Goal: Task Accomplishment & Management: Manage account settings

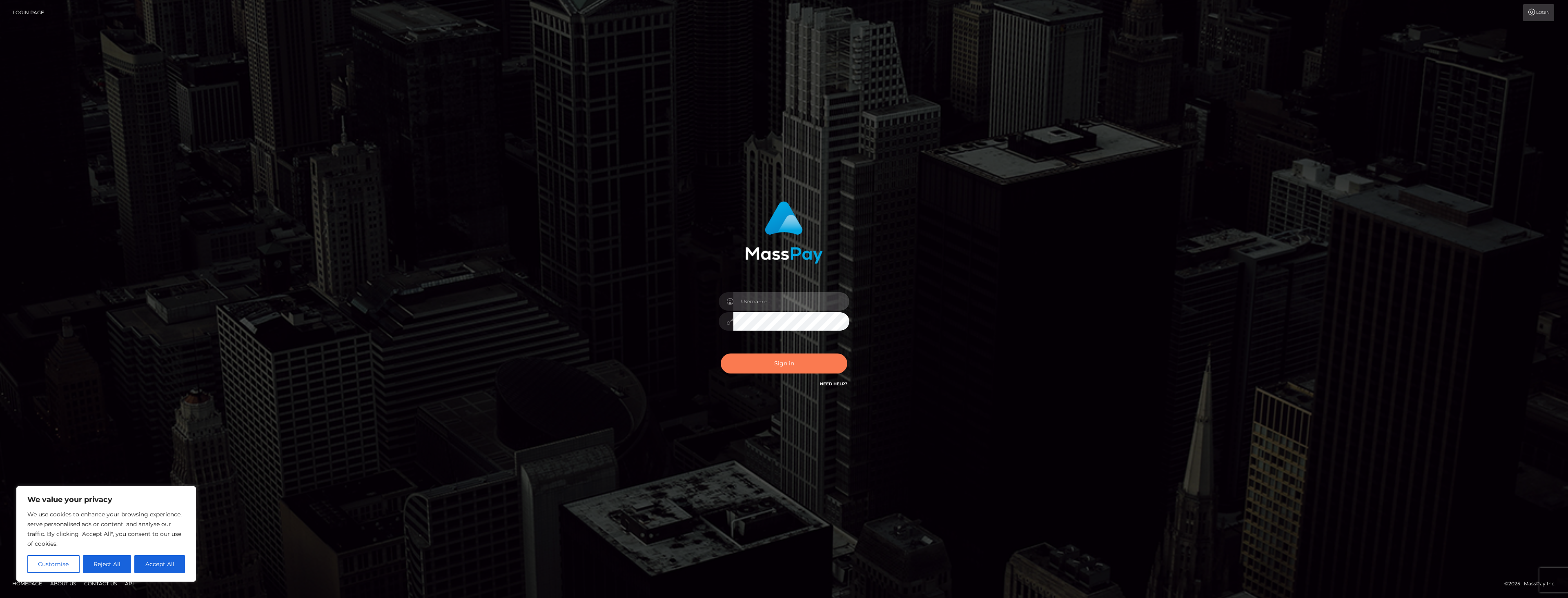
type input "dat.rush"
click at [767, 364] on button "Sign in" at bounding box center [784, 363] width 127 height 20
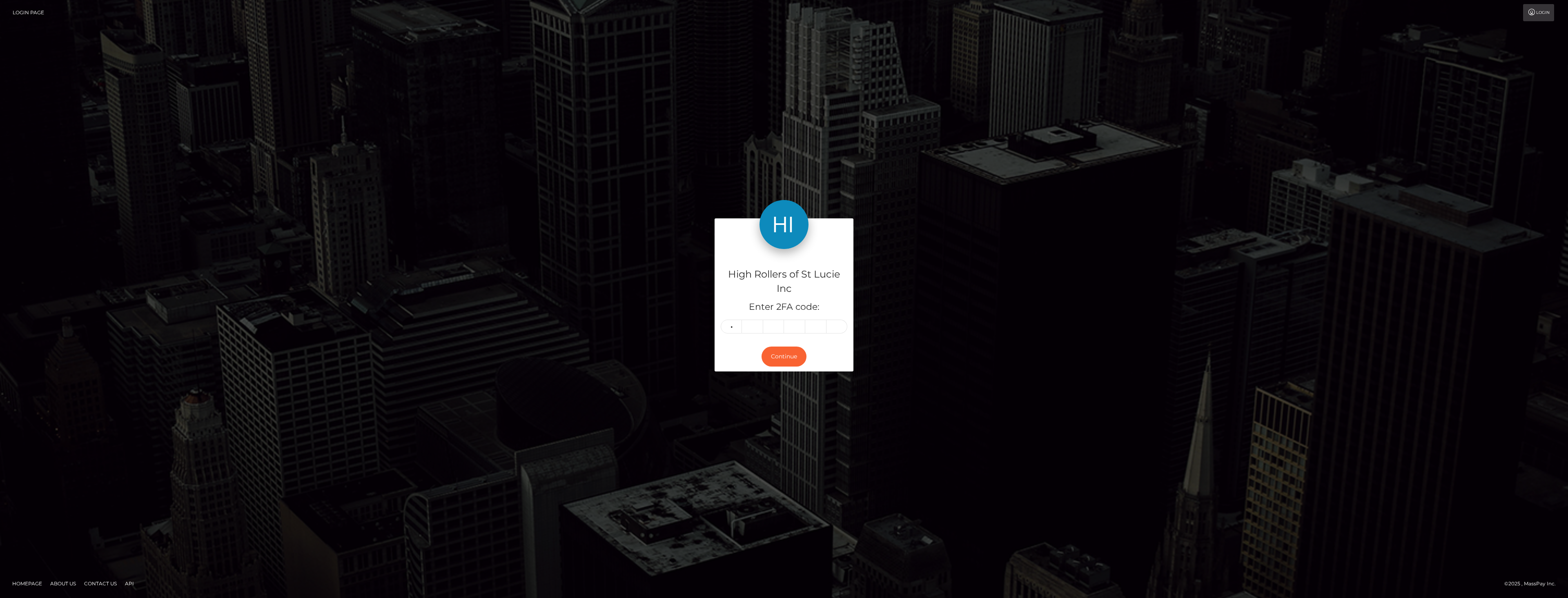
type input "0"
type input "9"
type input "6"
type input "2"
type input "4"
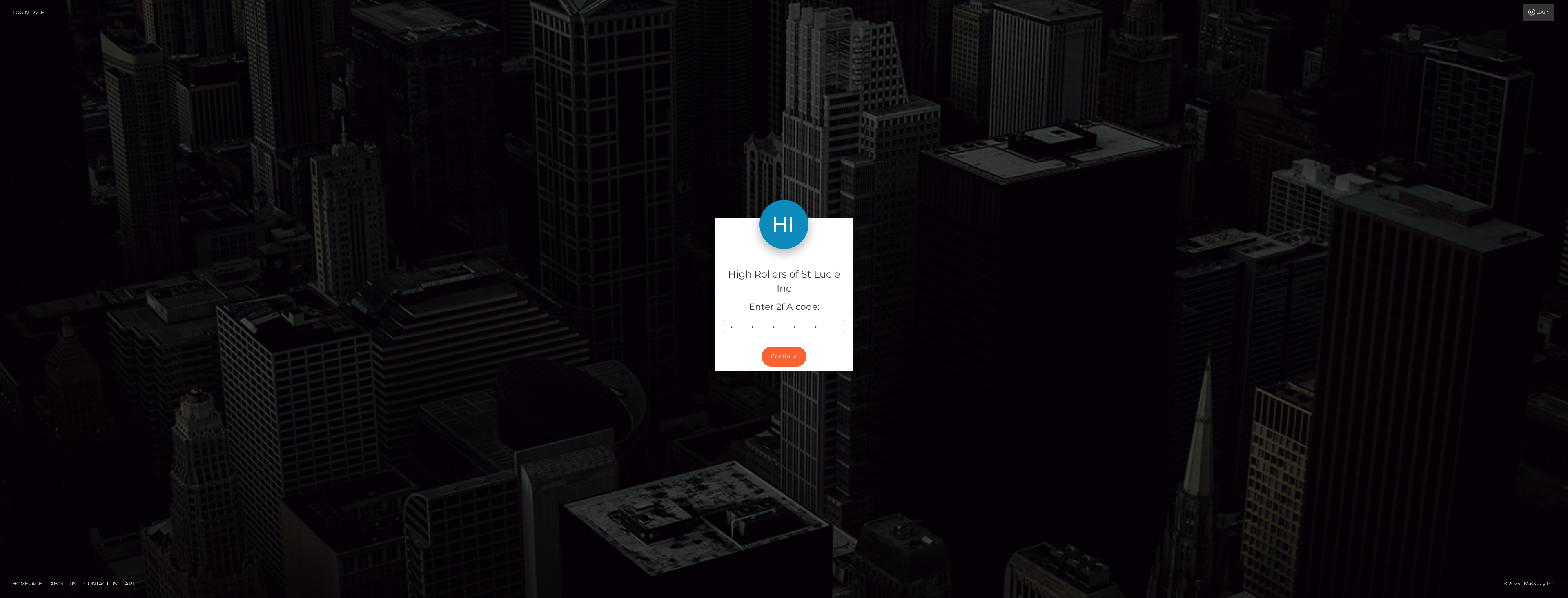
type input "1"
type input "3"
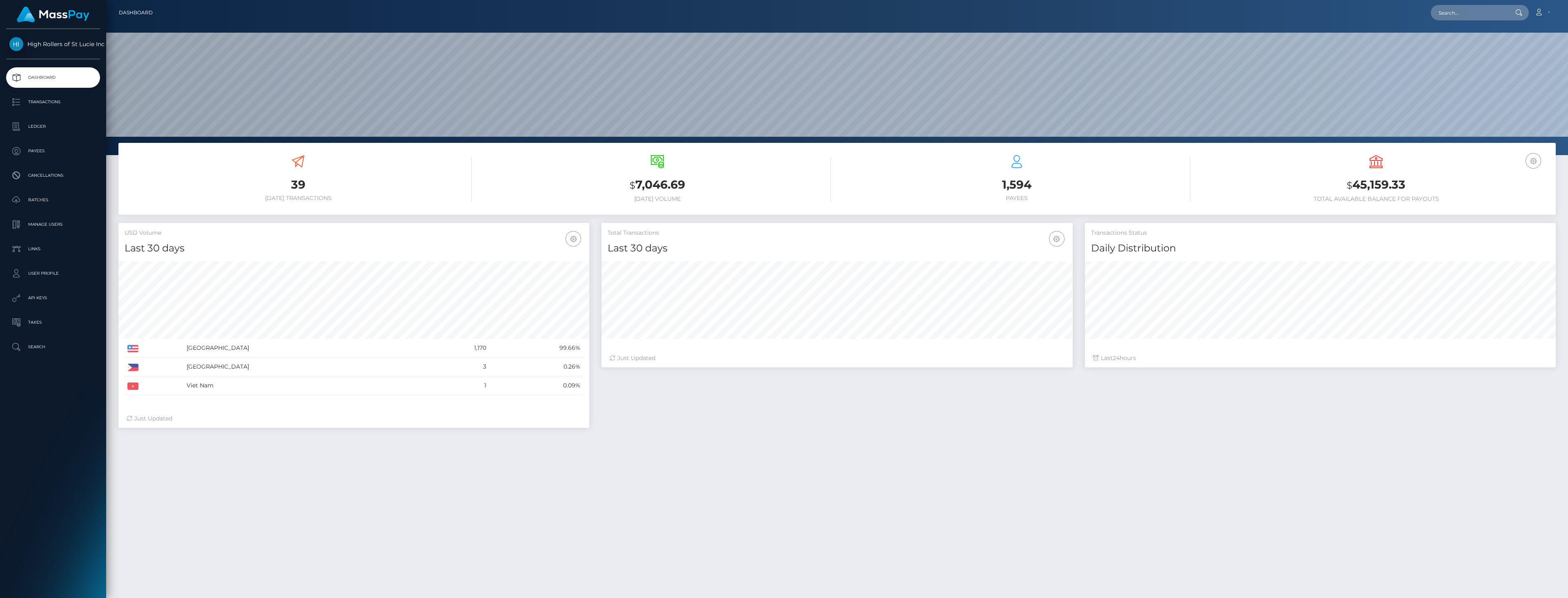
scroll to position [145, 471]
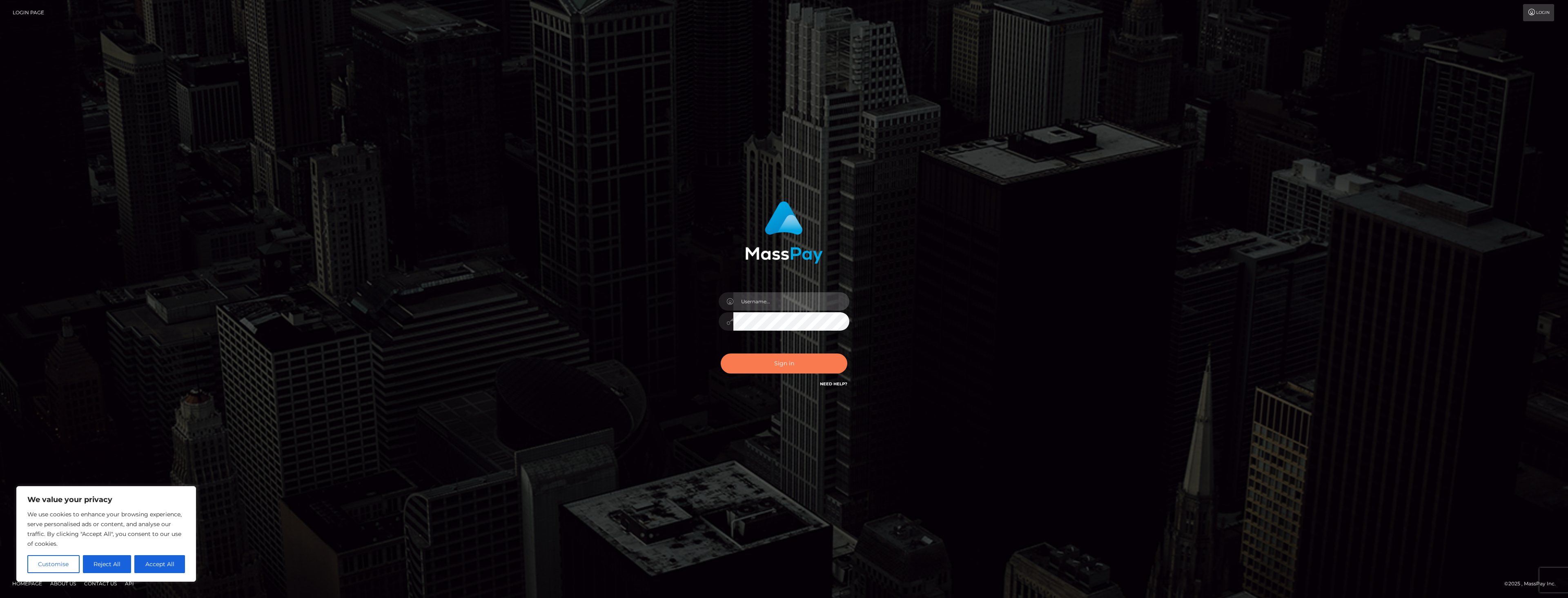
type input "dat.rush"
click at [799, 361] on button "Sign in" at bounding box center [784, 363] width 127 height 20
click at [765, 362] on div "Sign in Need Help?" at bounding box center [784, 367] width 143 height 37
click at [775, 365] on div "Sign in Need Help?" at bounding box center [784, 367] width 143 height 37
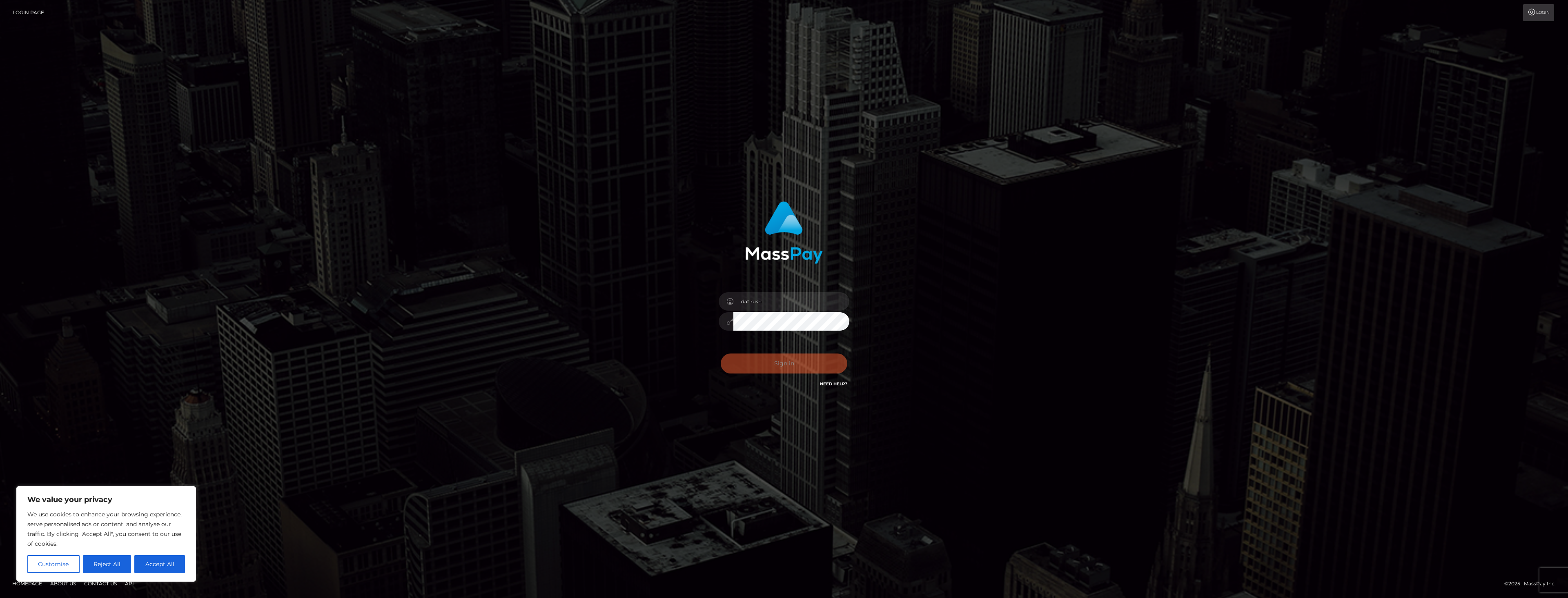
click at [471, 120] on div "dat.rush" at bounding box center [784, 299] width 1568 height 598
type input "dat.rush"
click at [785, 364] on button "Sign in" at bounding box center [784, 363] width 127 height 20
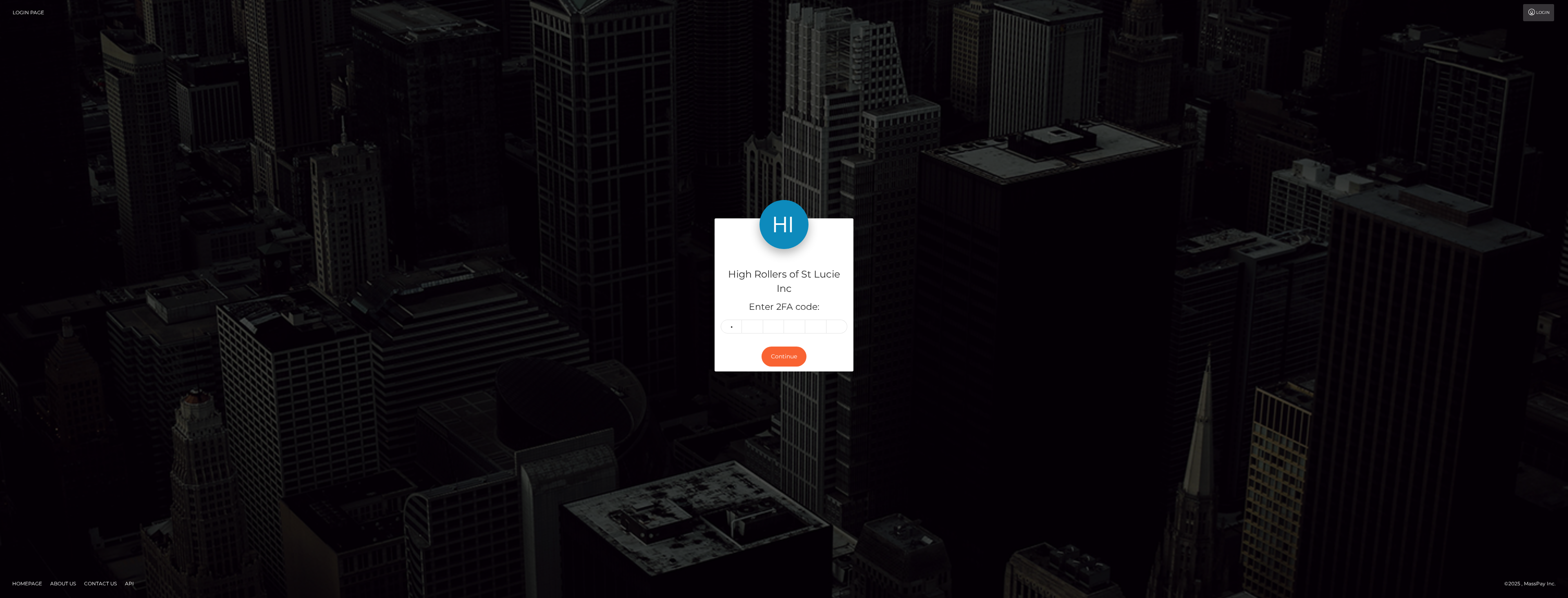
type input "7"
type input "9"
type input "4"
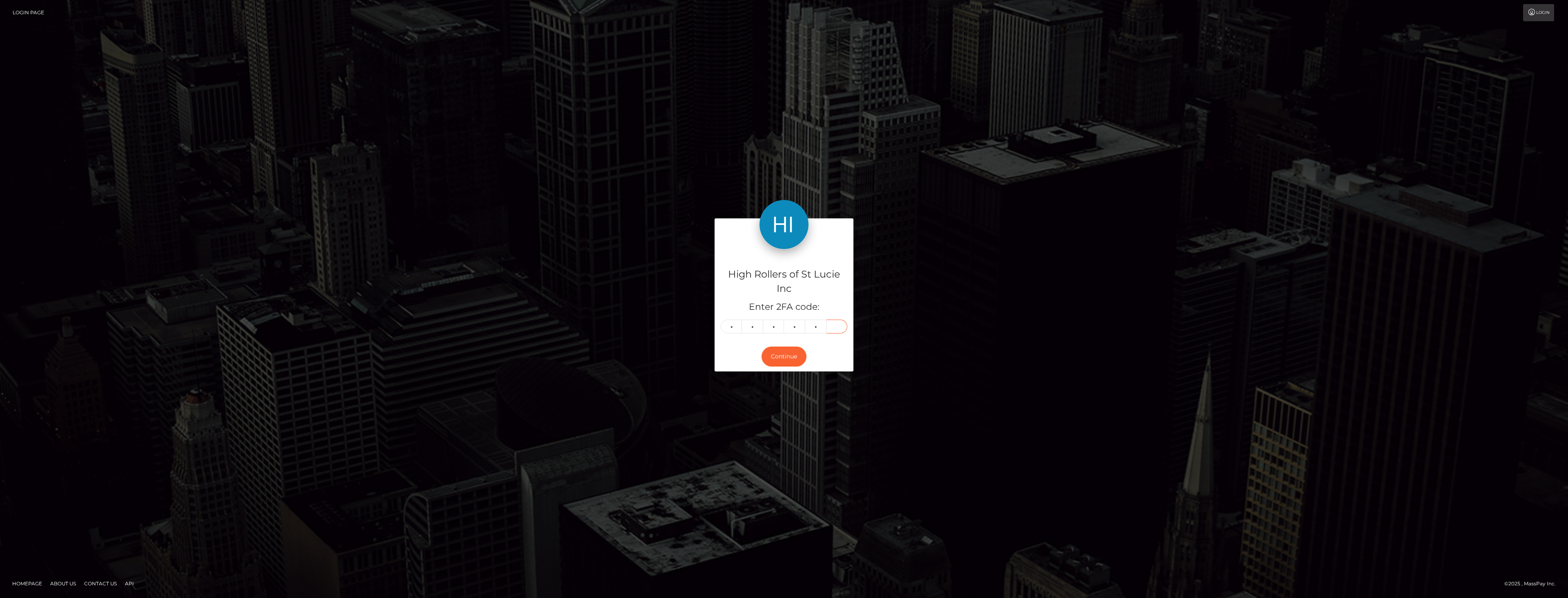
type input "5"
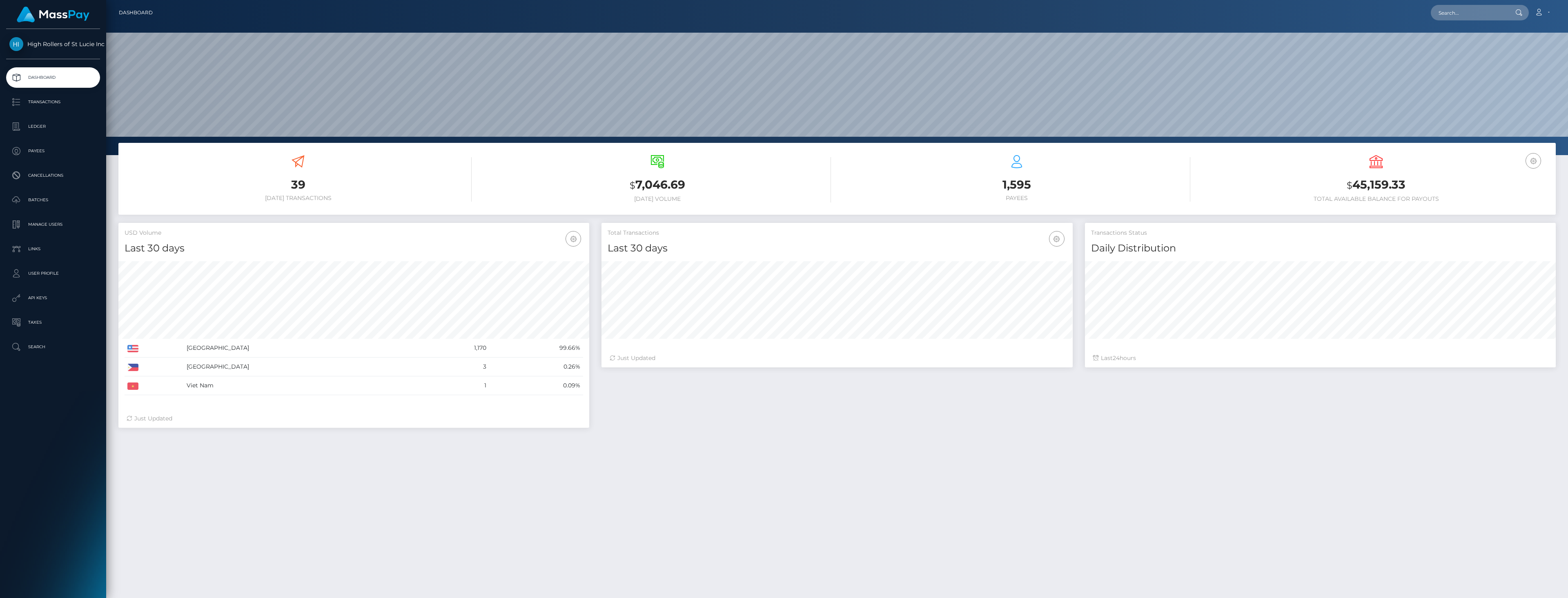
scroll to position [145, 471]
click at [49, 205] on p "Batches" at bounding box center [53, 200] width 88 height 12
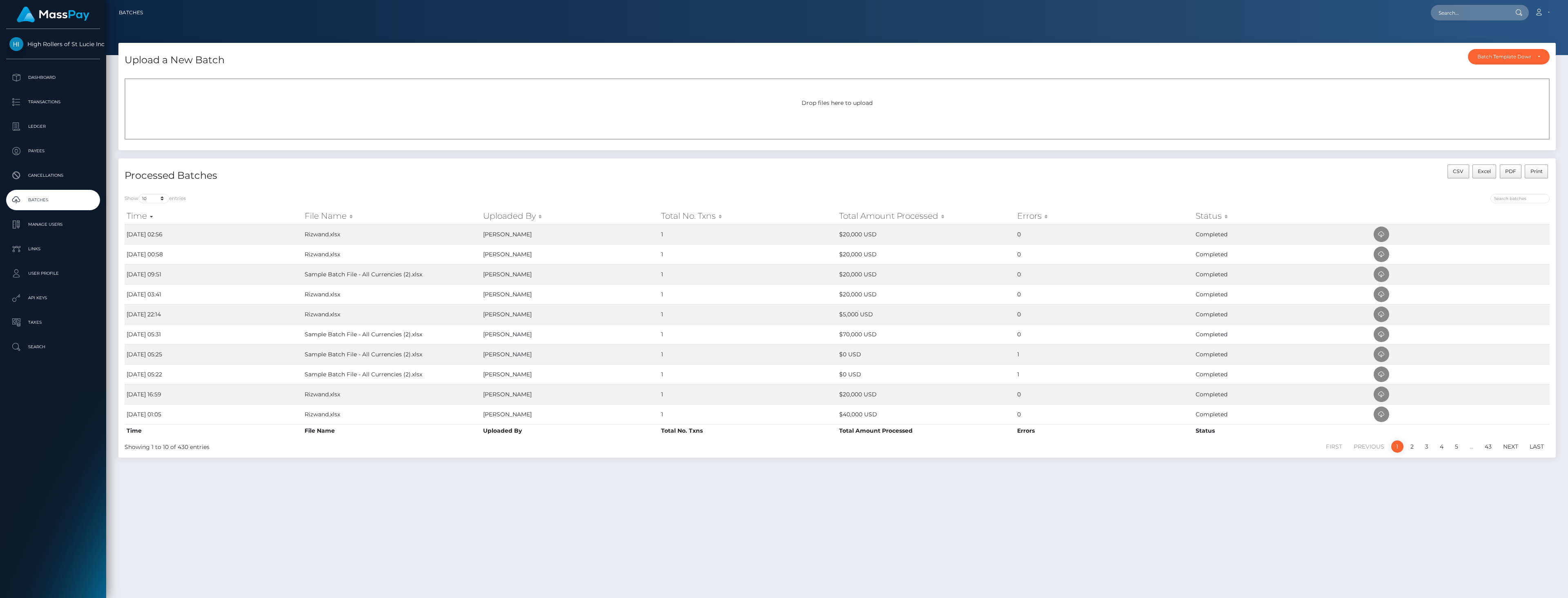
click at [599, 510] on div "Upload a New Batch Batch Template Download AED payout ARS payout AUD payout BRL…" at bounding box center [837, 316] width 1462 height 548
click at [589, 568] on div "Upload a New Batch Batch Template Download AED payout ARS payout AUD payout BRL…" at bounding box center [837, 316] width 1462 height 548
click at [571, 543] on div "Upload a New Batch Batch Template Download AED payout ARS payout AUD payout BRL…" at bounding box center [837, 316] width 1462 height 548
click at [147, 112] on div "Drop files here to upload" at bounding box center [837, 109] width 1425 height 61
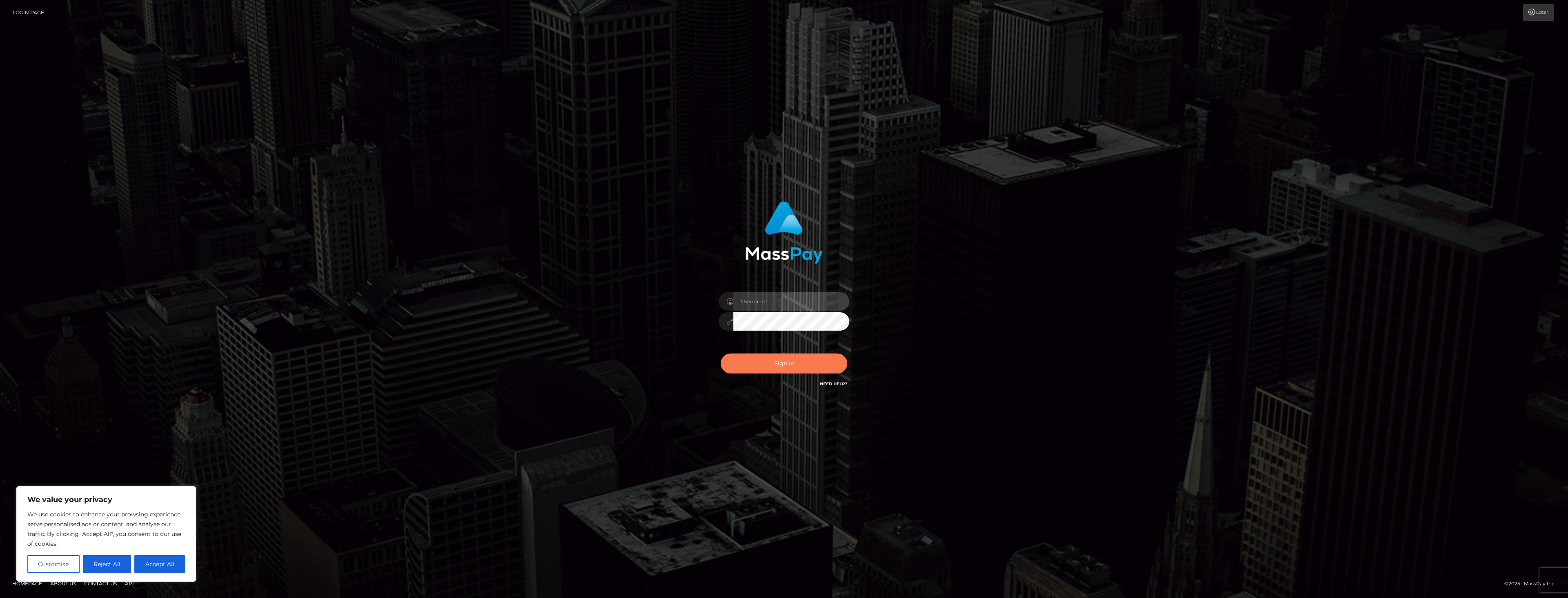
type input "dat.rush"
click at [772, 366] on button "Sign in" at bounding box center [784, 363] width 127 height 20
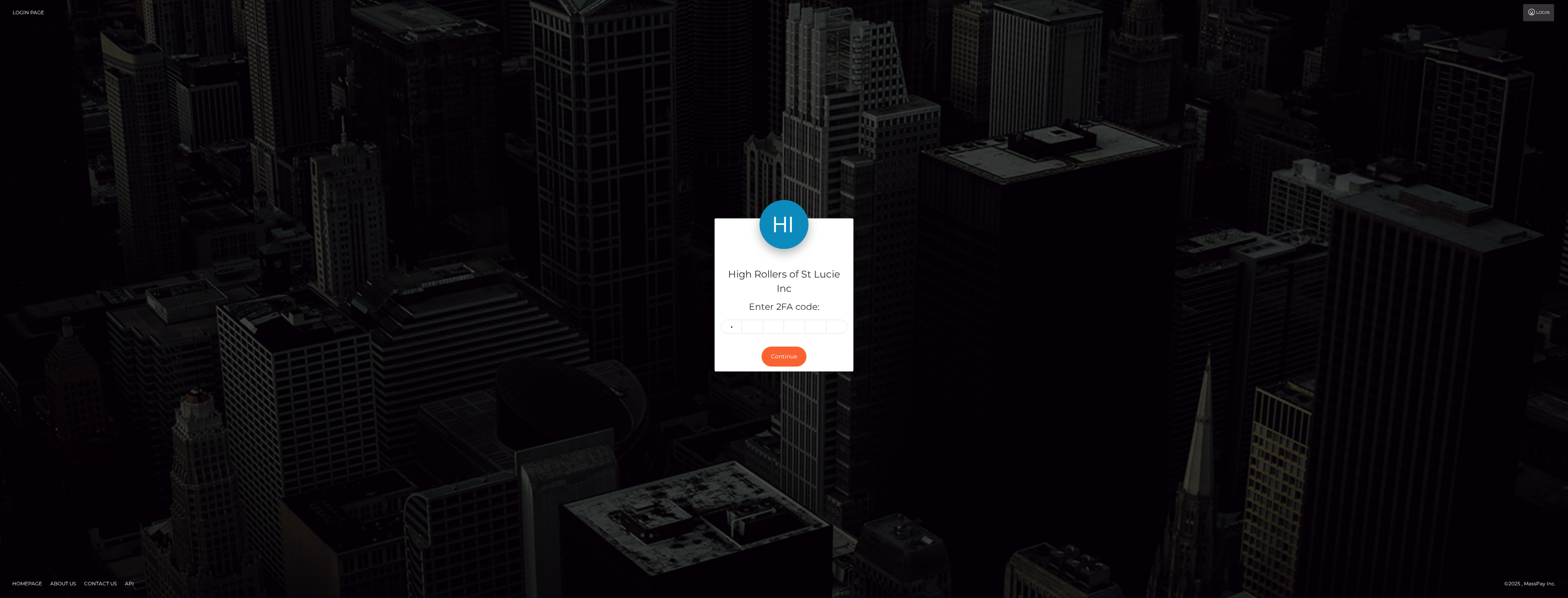
type input "6"
type input "4"
type input "0"
type input "8"
type input "0"
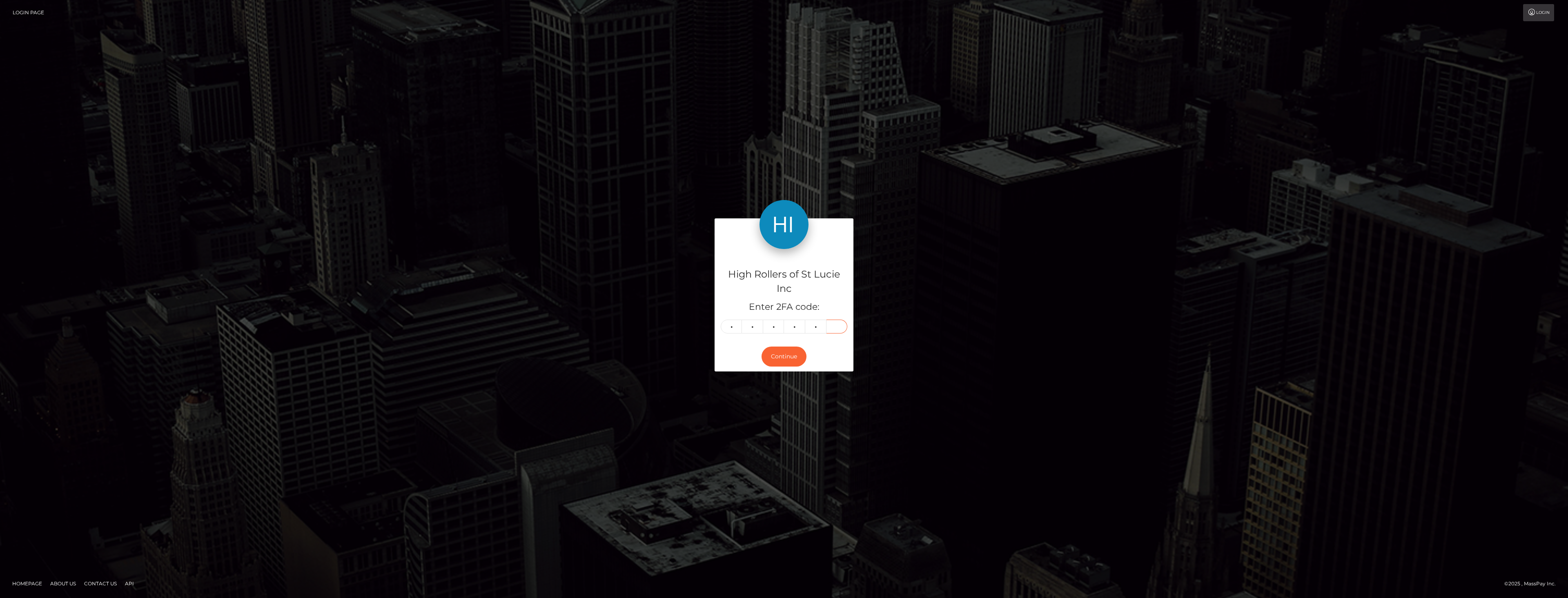
type input "6"
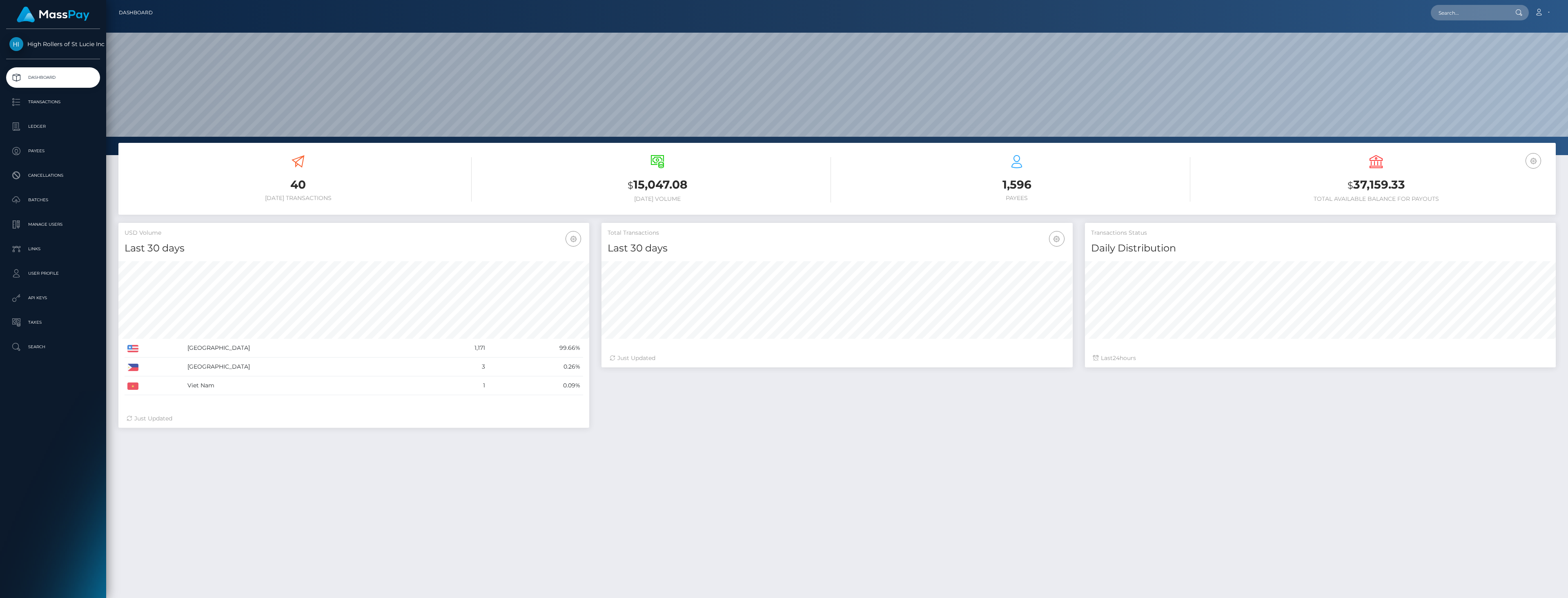
scroll to position [145, 471]
click at [48, 105] on p "Transactions" at bounding box center [53, 102] width 88 height 12
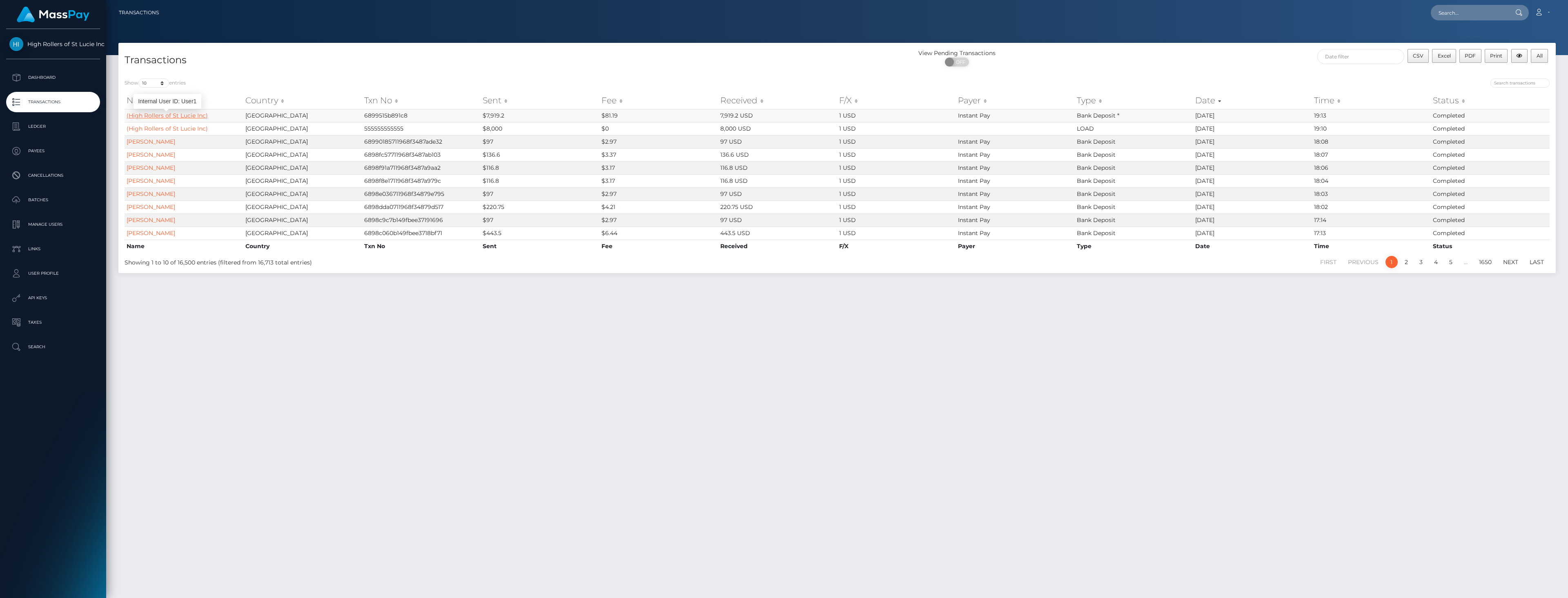
click at [187, 119] on link "(High Rollers of St Lucie Inc)" at bounding box center [167, 116] width 81 height 7
click at [438, 125] on td "555555555555" at bounding box center [421, 128] width 119 height 13
click at [165, 112] on link "(High Rollers of St Lucie Inc)" at bounding box center [167, 116] width 81 height 7
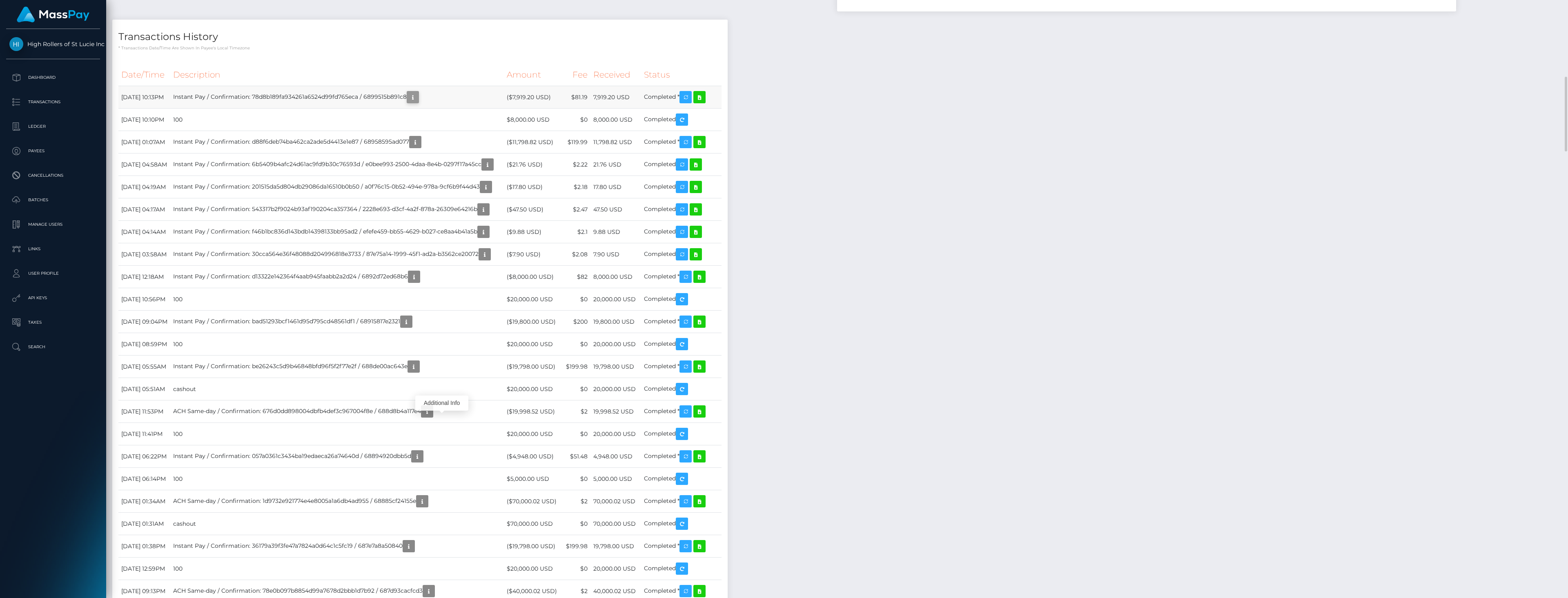
scroll to position [98, 471]
click at [418, 102] on icon "button" at bounding box center [413, 97] width 10 height 10
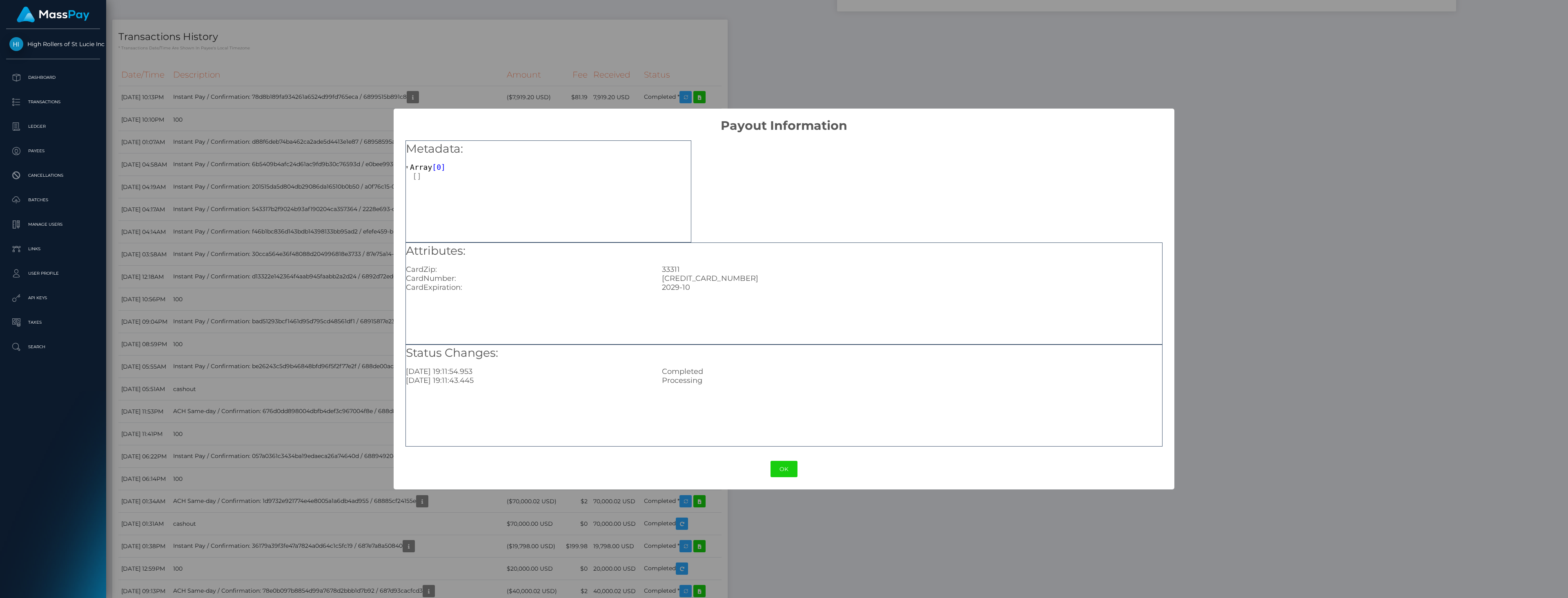
click at [674, 386] on div "Status Changes: 2025-08-10 19:11:54.953 Completed 2025-08-10 19:11:43.445 Proce…" at bounding box center [784, 395] width 757 height 102
click at [296, 407] on div "× Payout Information Metadata: Array [ 0 ] Attributes: CardZip: 33311 CardNumbe…" at bounding box center [784, 299] width 1568 height 598
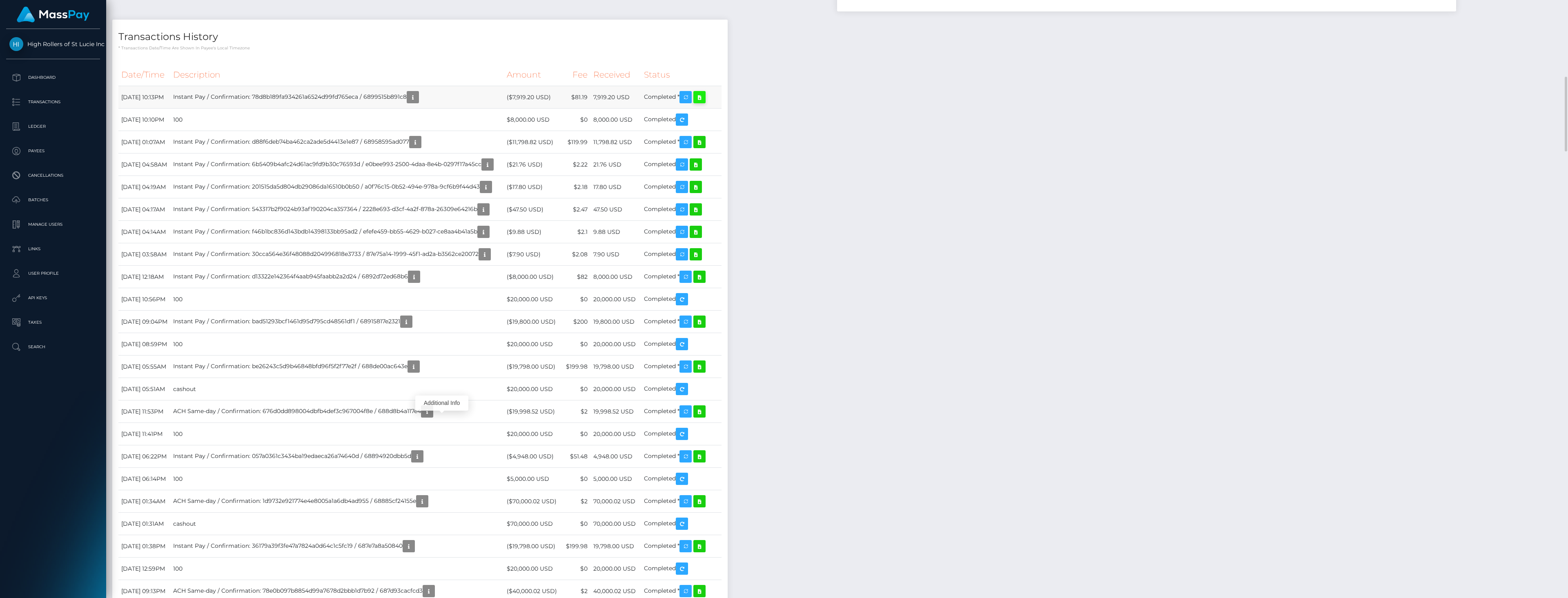
click at [705, 103] on link at bounding box center [699, 97] width 12 height 12
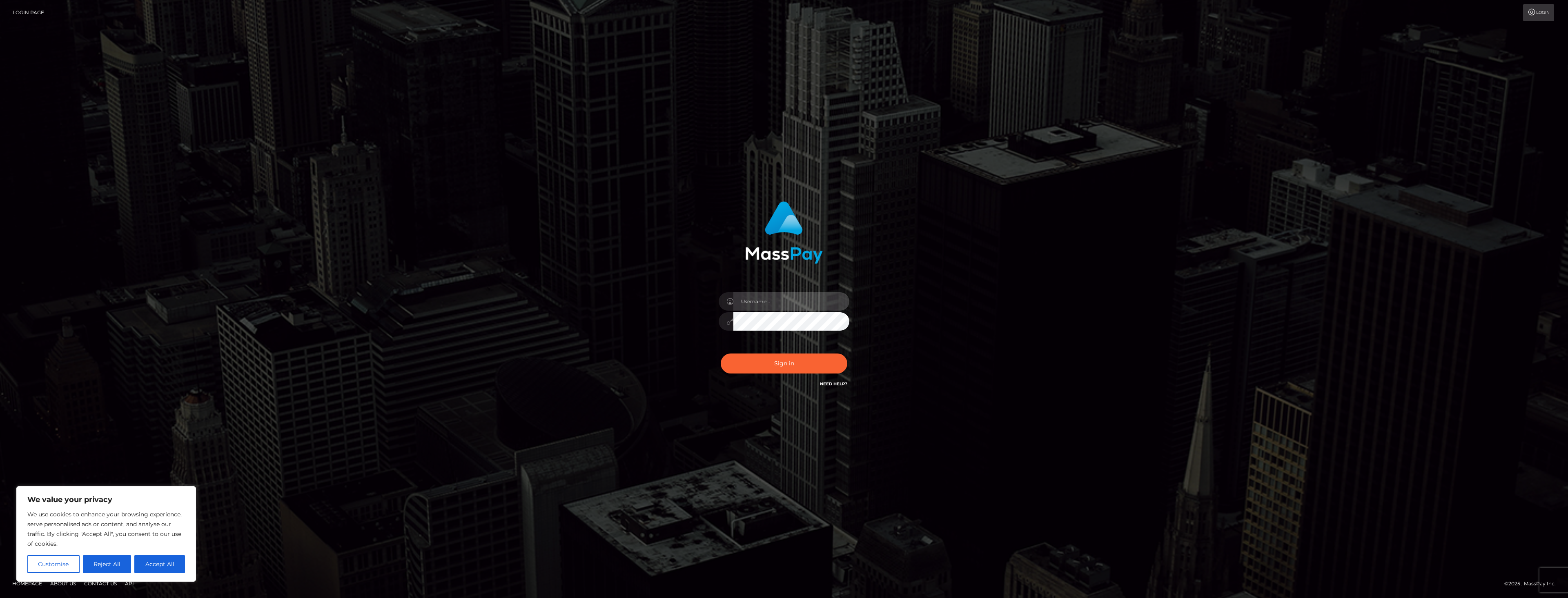
type input "dat.rush"
click at [771, 307] on input "dat.rush" at bounding box center [791, 301] width 116 height 18
